Goal: Navigation & Orientation: Find specific page/section

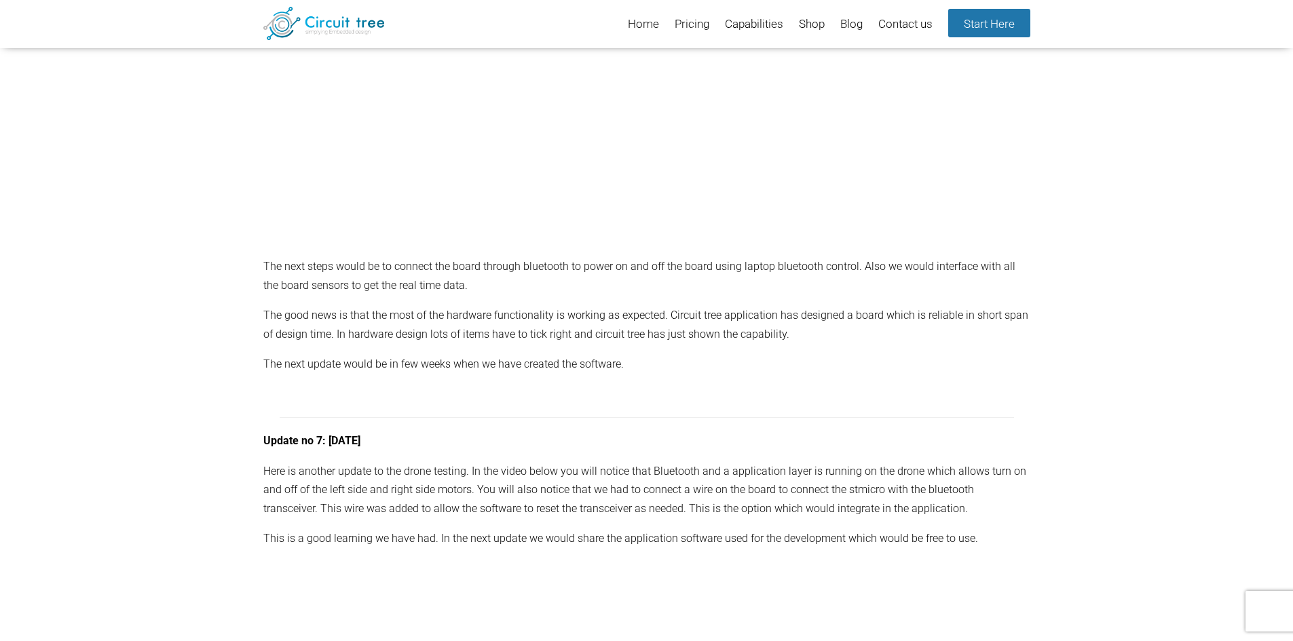
scroll to position [7557, 0]
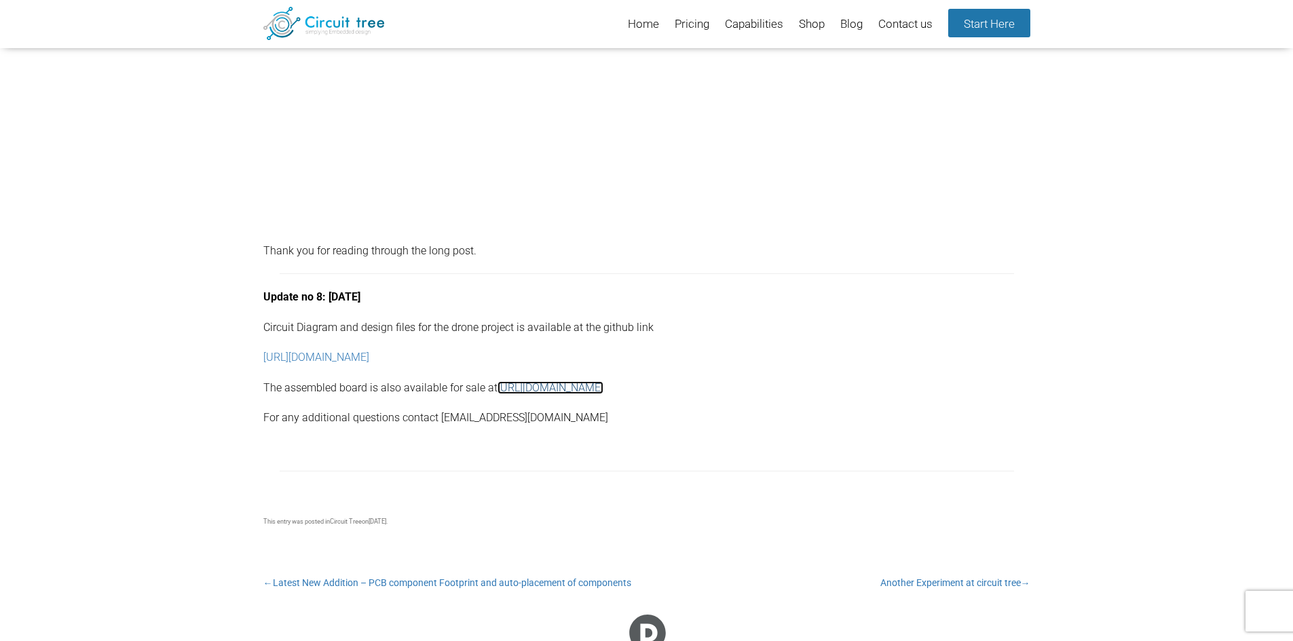
click at [551, 388] on link "https://circuit-tree.com/shop/" at bounding box center [550, 387] width 106 height 13
click at [369, 355] on link "https://github.com/makarandkapoor/Circuit_Tree_Designs/tree/master/Development_…" at bounding box center [316, 357] width 106 height 13
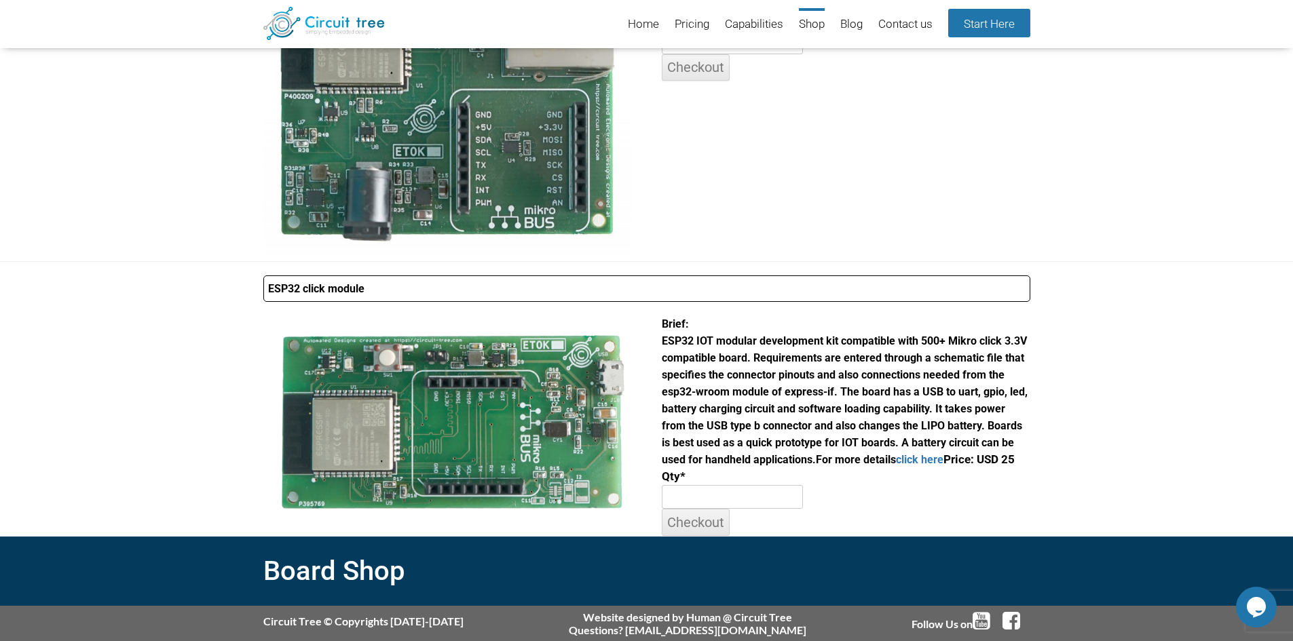
scroll to position [542, 0]
drag, startPoint x: 464, startPoint y: 100, endPoint x: 454, endPoint y: 103, distance: 10.1
